Goal: Check status: Check status

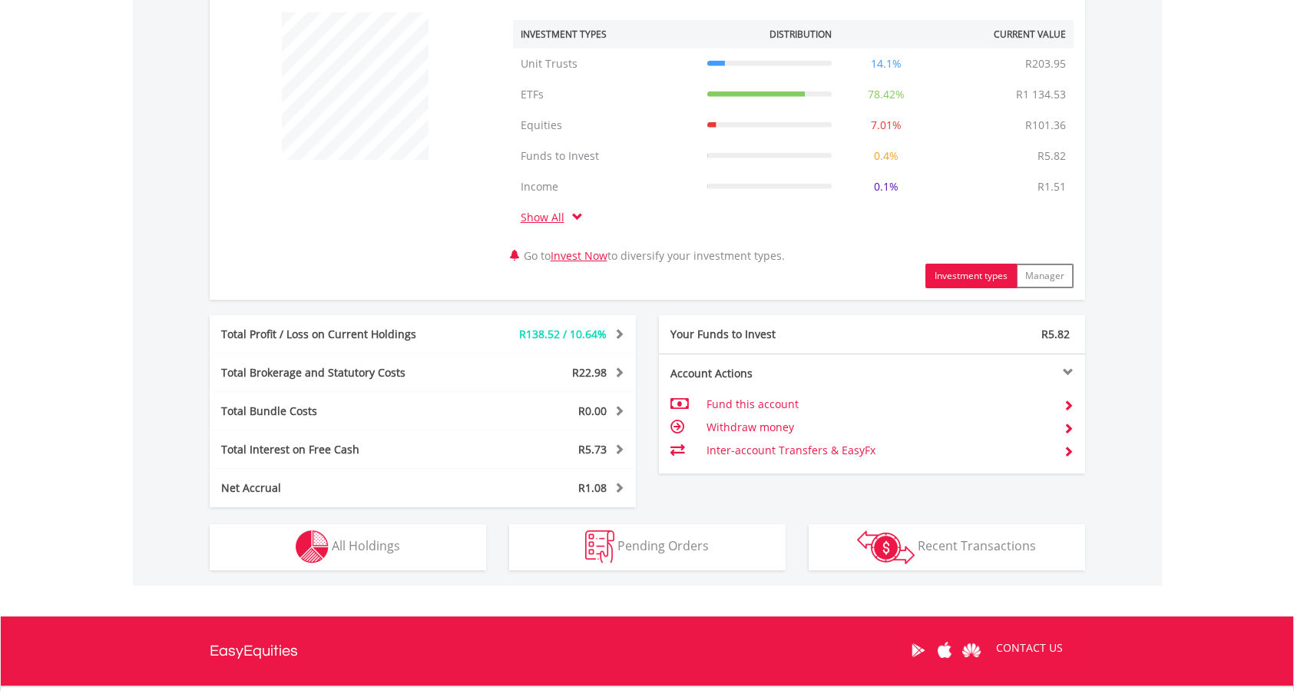
scroll to position [730, 0]
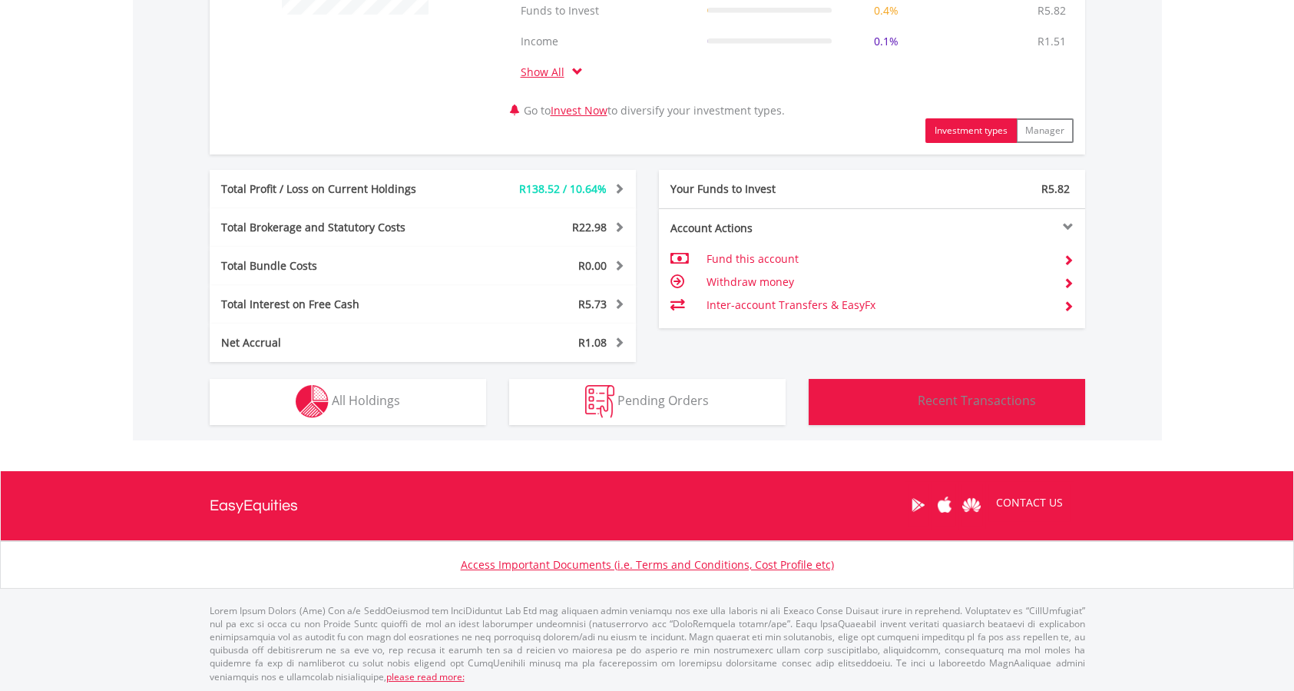
click at [884, 402] on img "button" at bounding box center [886, 402] width 58 height 34
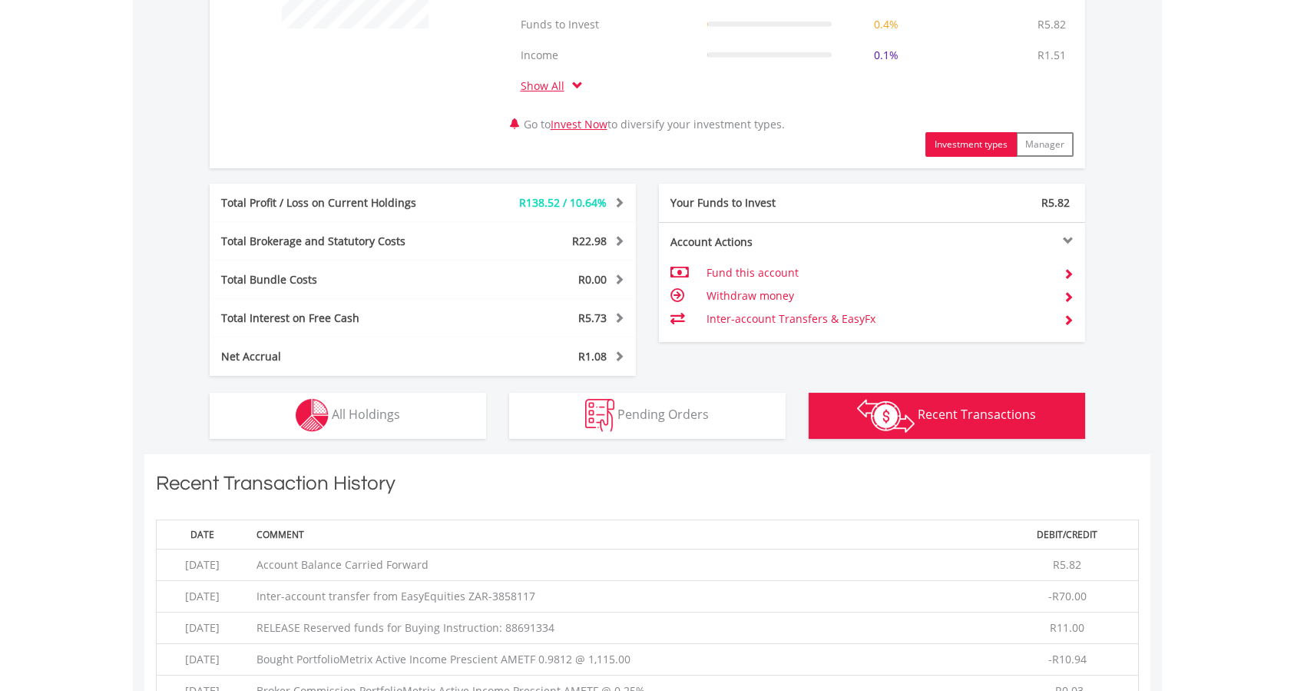
scroll to position [768, 0]
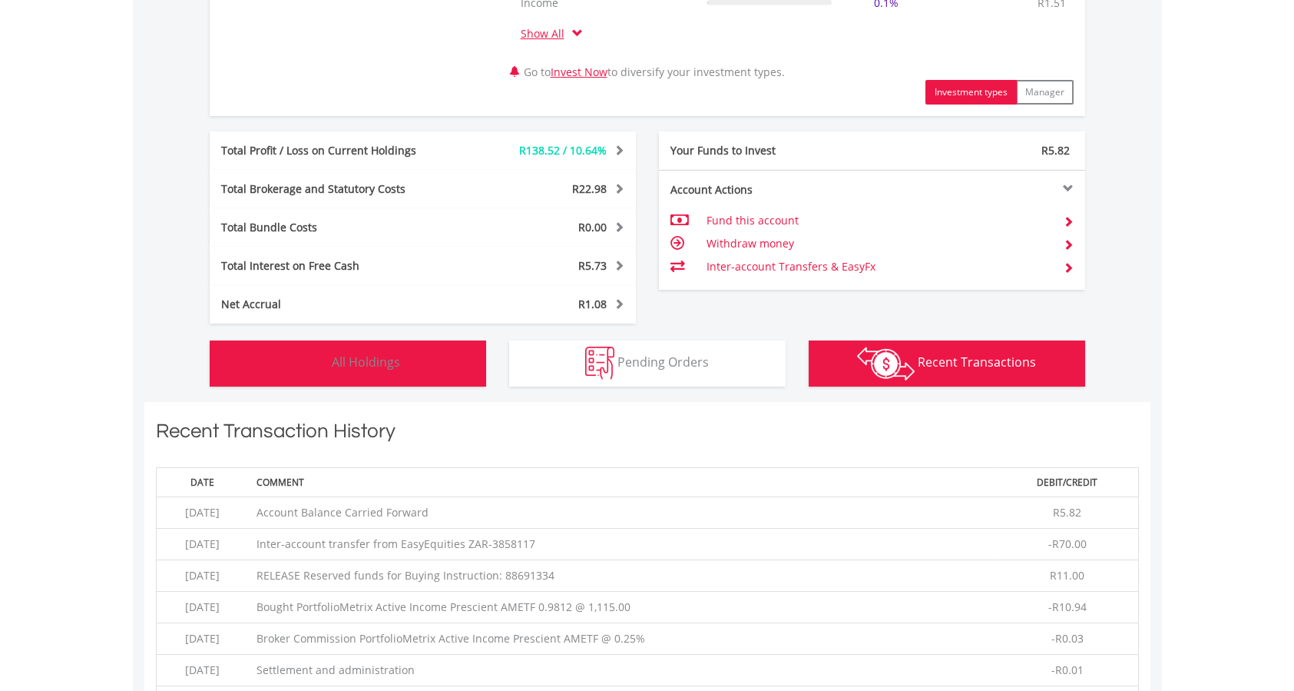
click at [365, 363] on span "All Holdings" at bounding box center [366, 361] width 68 height 17
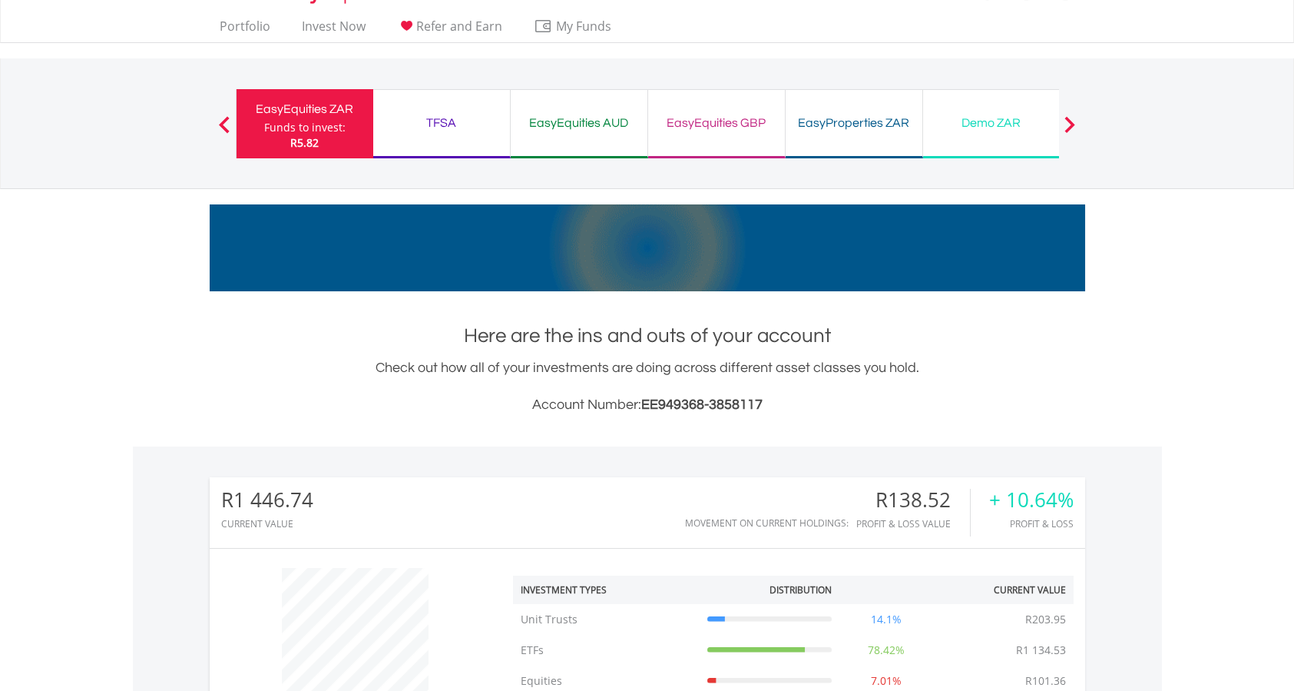
scroll to position [0, 0]
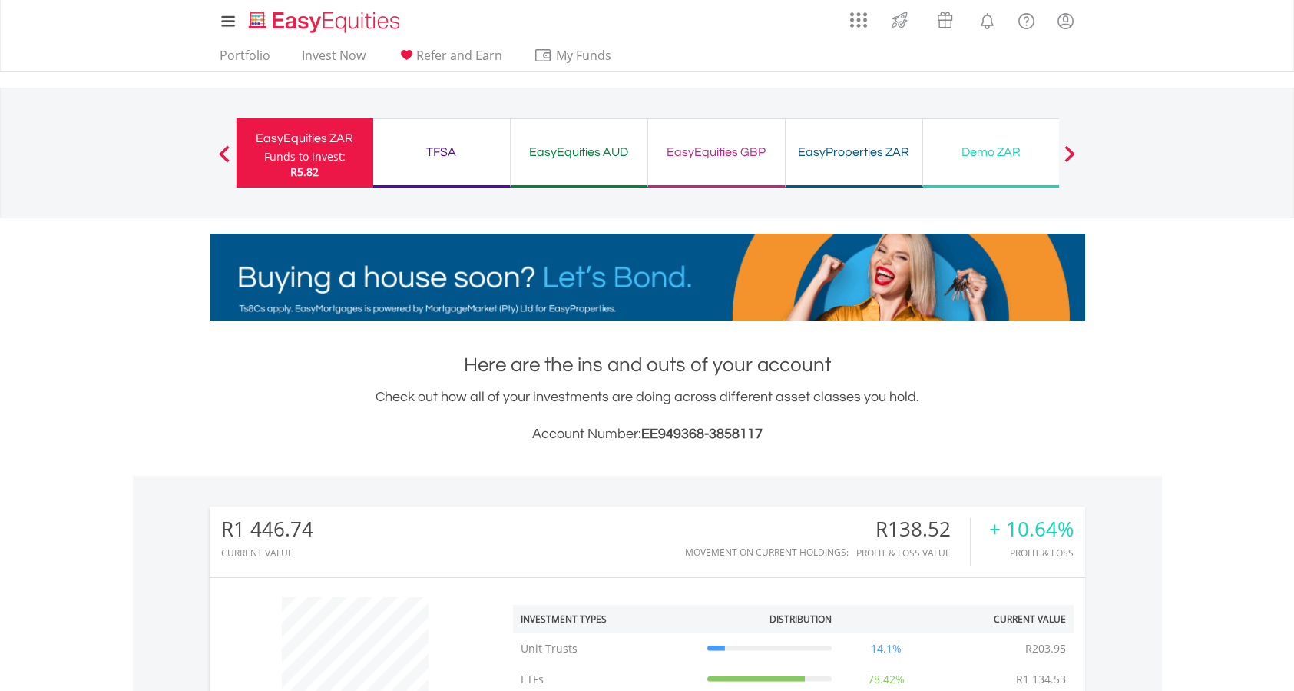
click at [437, 149] on div "TFSA" at bounding box center [442, 152] width 118 height 22
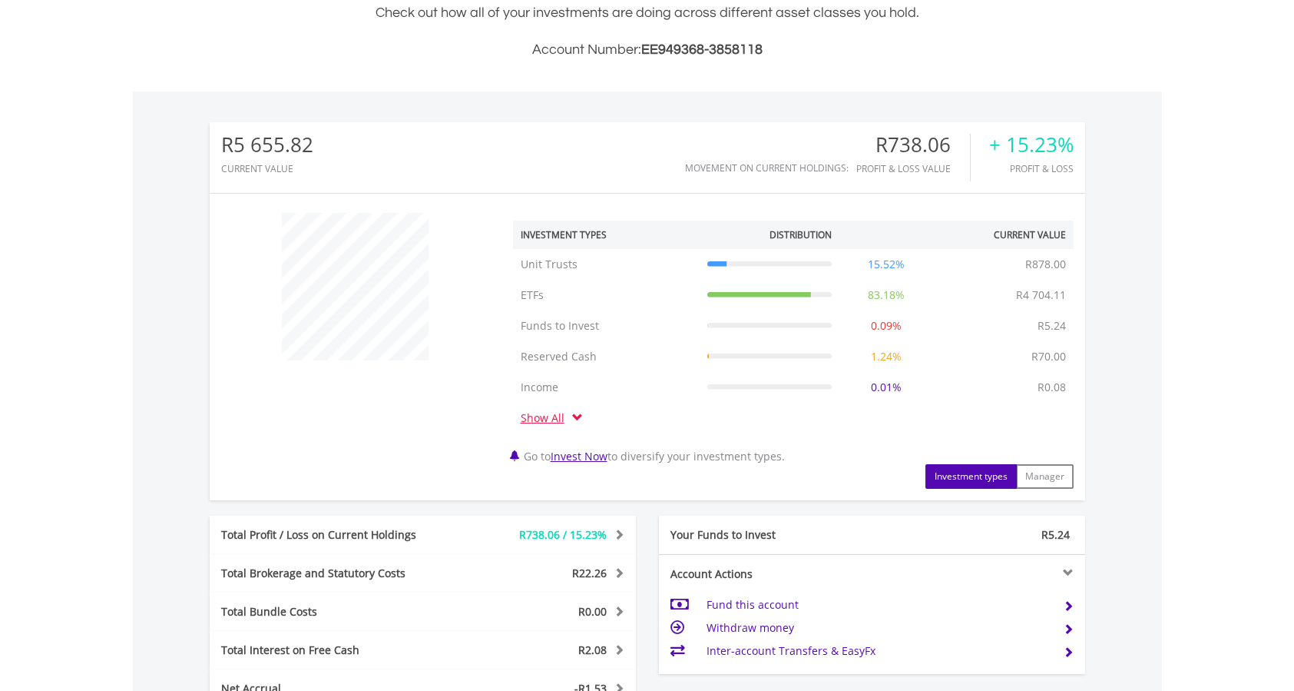
scroll to position [730, 0]
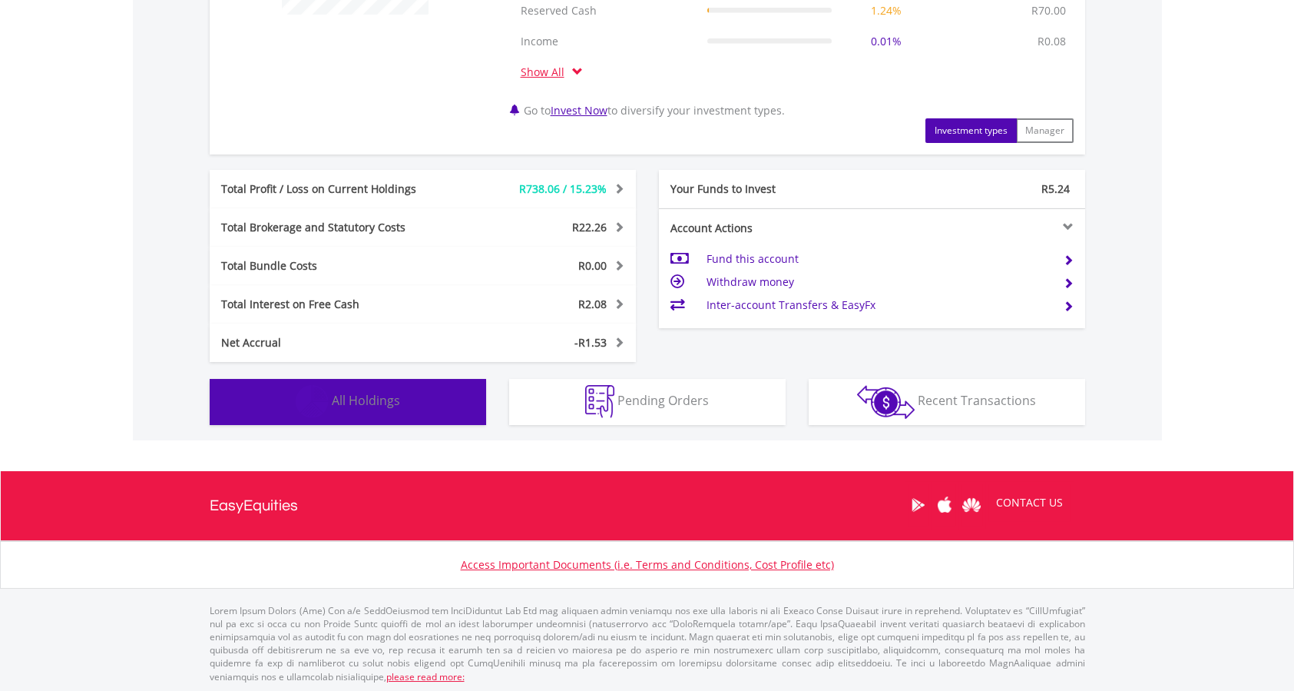
click at [396, 393] on span "All Holdings" at bounding box center [366, 400] width 68 height 17
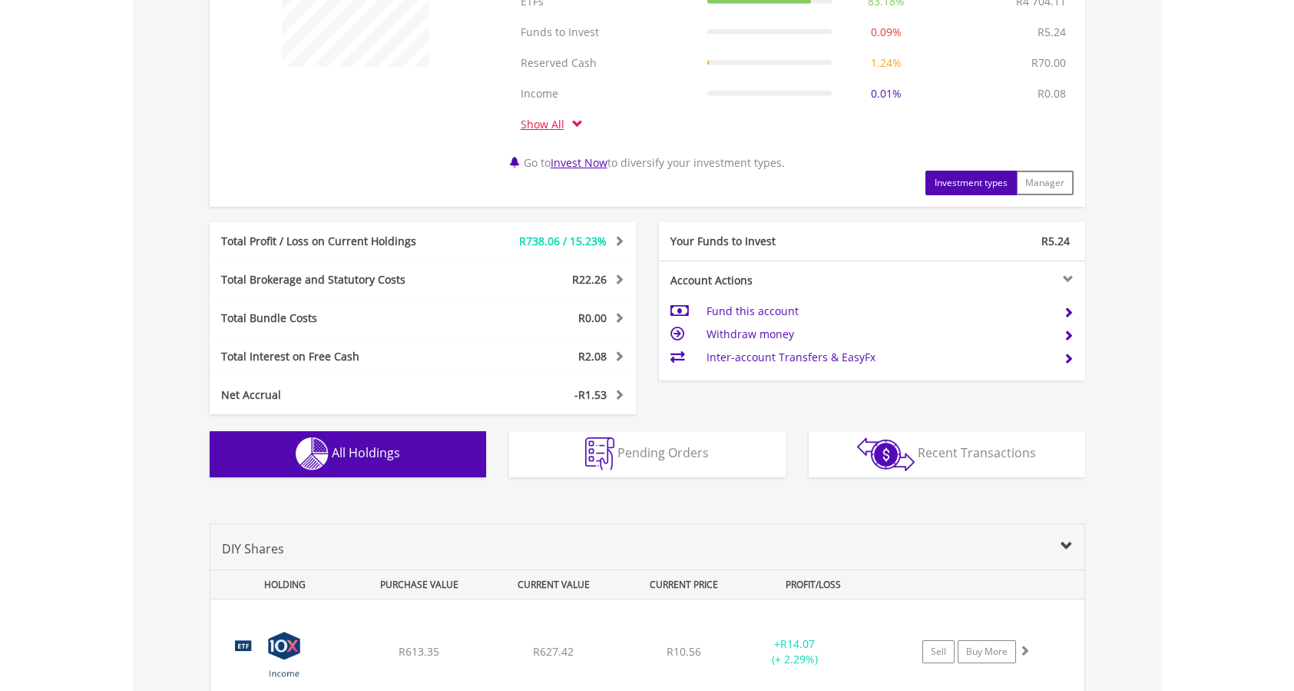
scroll to position [922, 0]
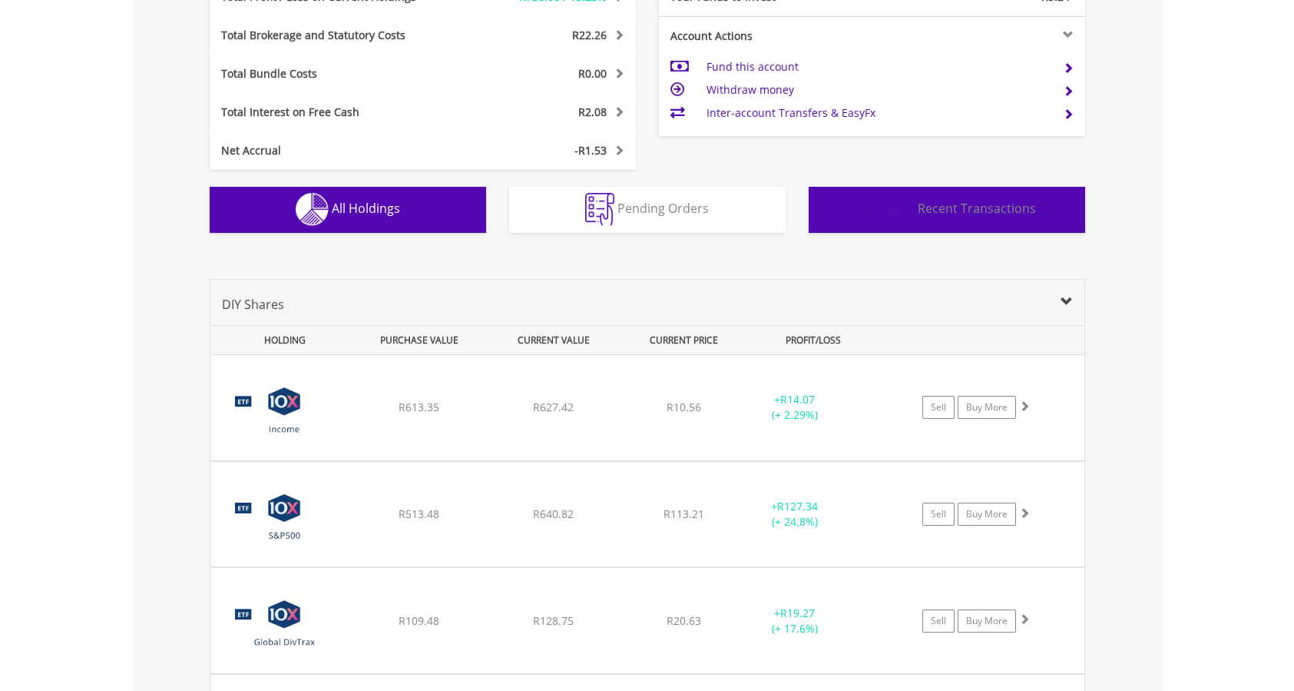
click at [909, 220] on img "button" at bounding box center [886, 210] width 58 height 34
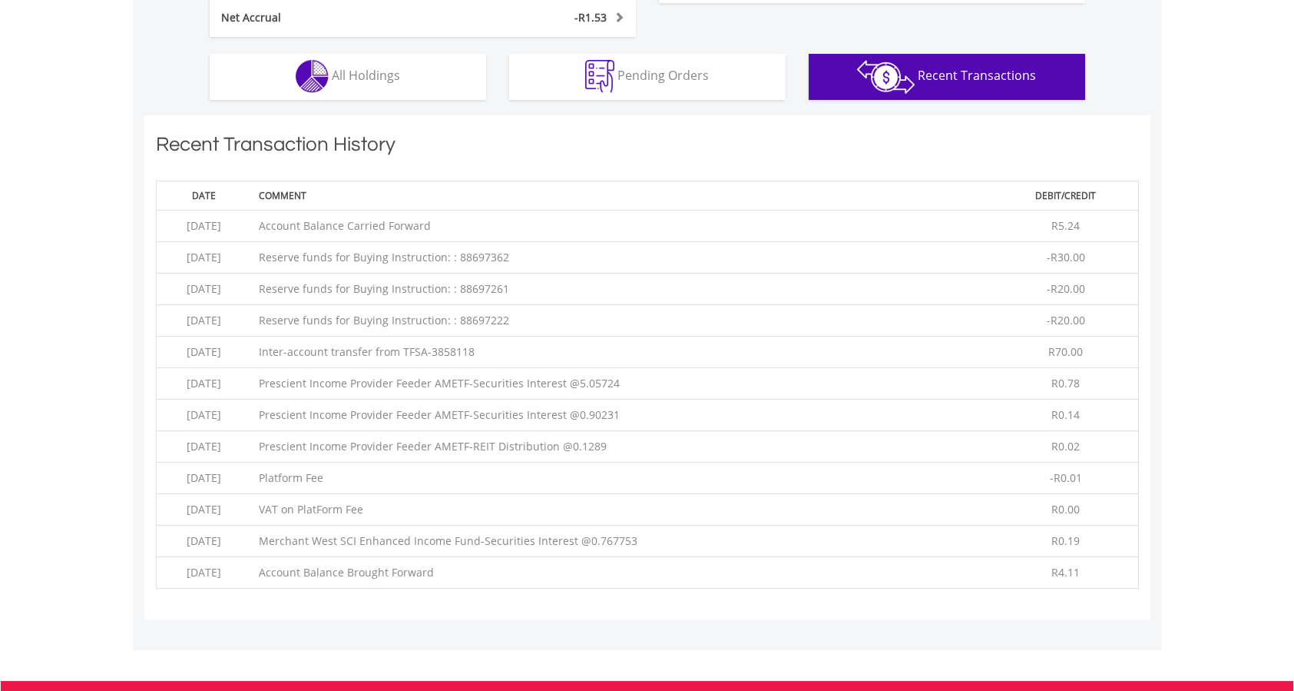
scroll to position [1168, 0]
